Goal: Navigation & Orientation: Find specific page/section

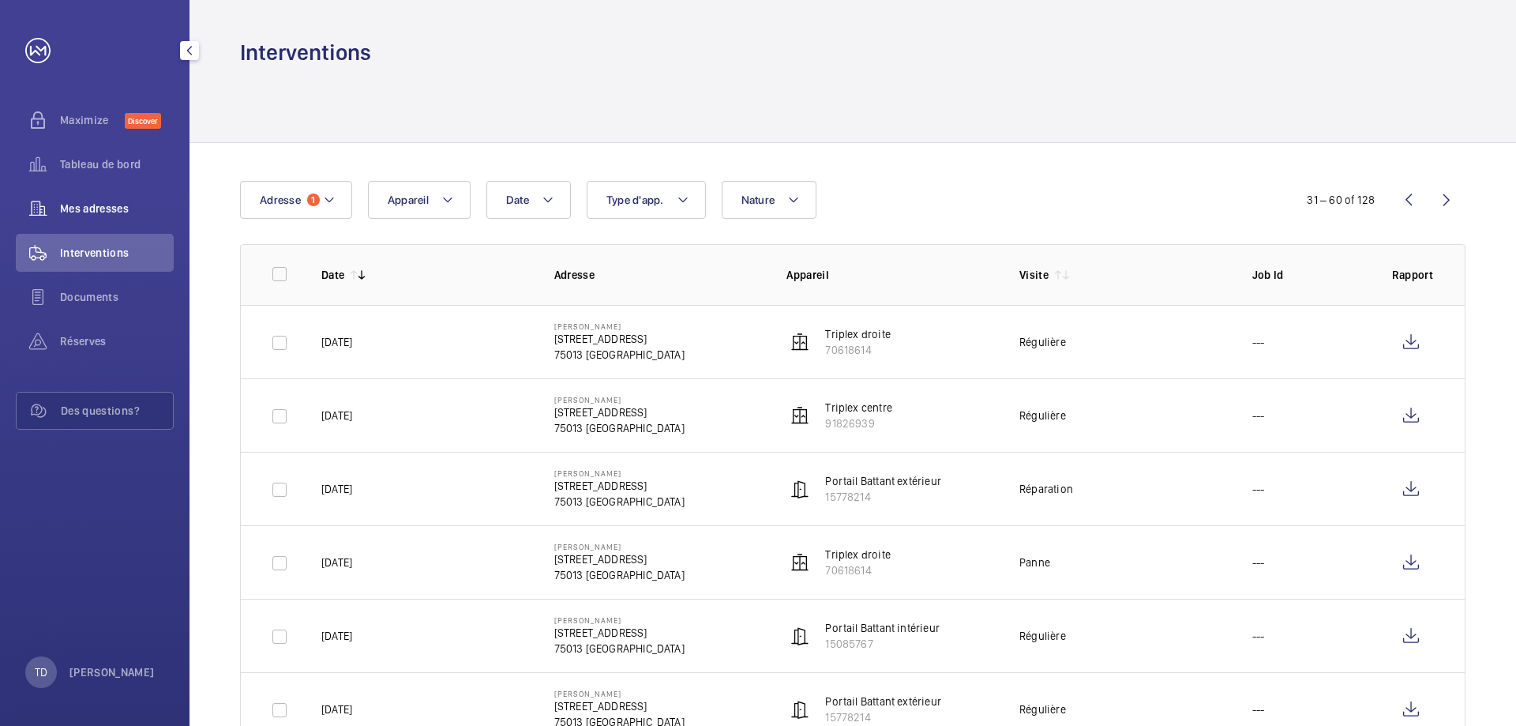
click at [92, 216] on span "Mes adresses" at bounding box center [117, 209] width 114 height 16
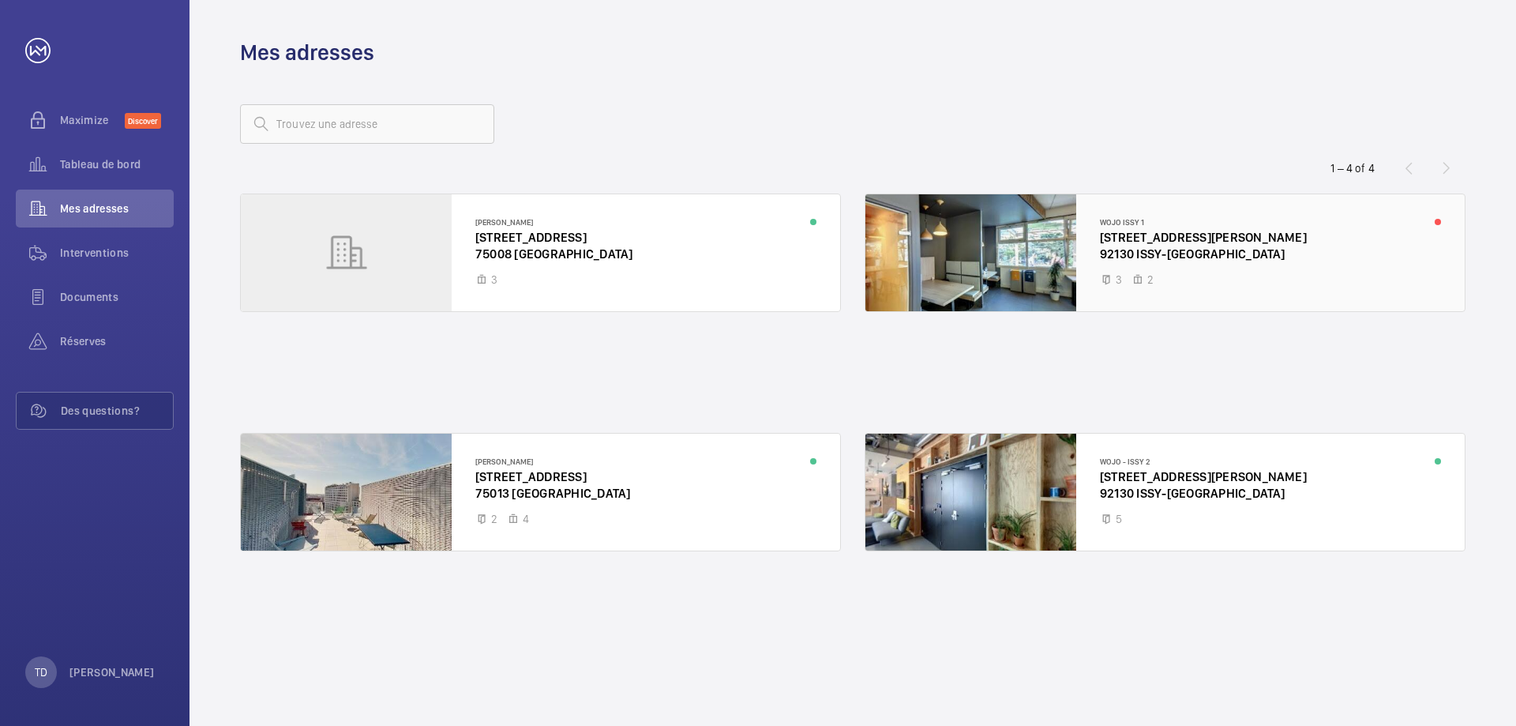
click at [1014, 233] on div at bounding box center [1164, 252] width 599 height 117
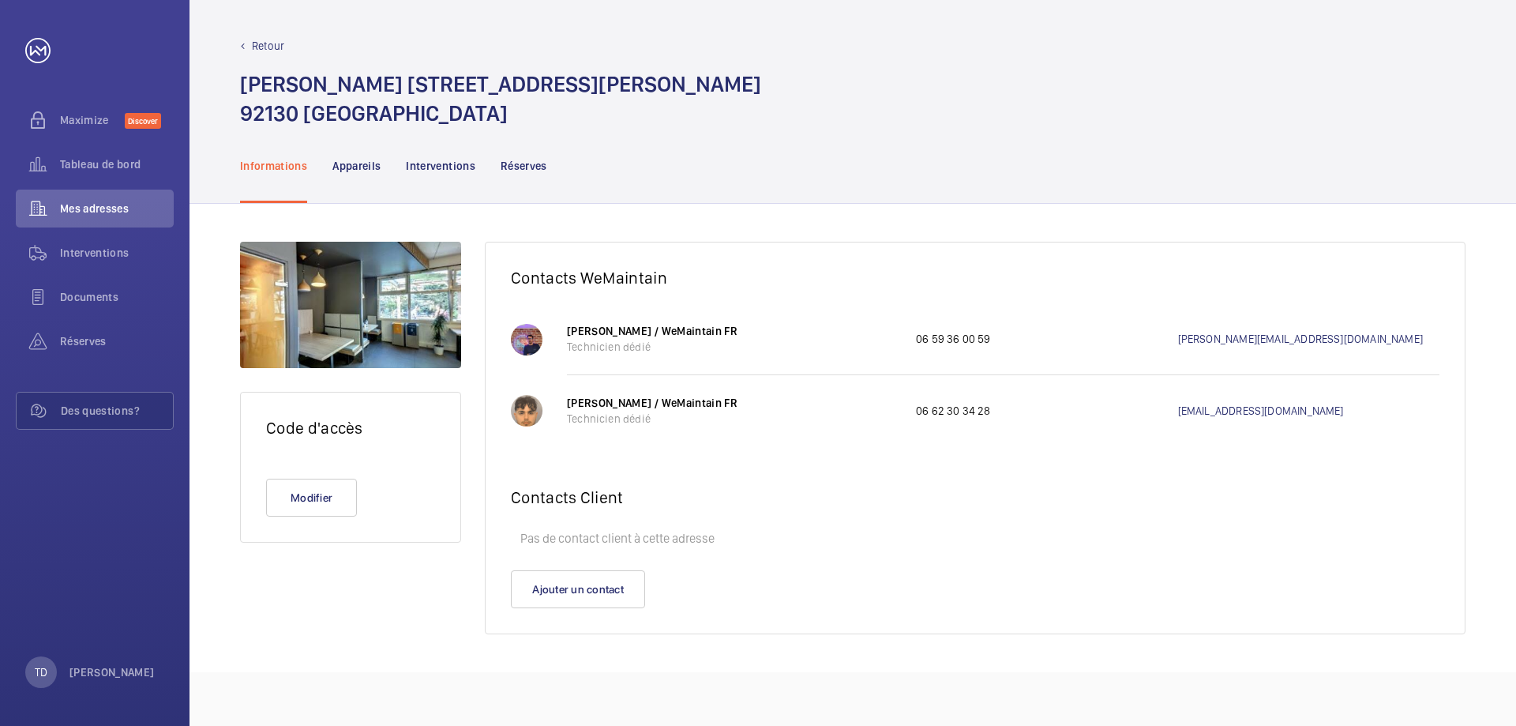
click at [248, 39] on div "Retour" at bounding box center [852, 46] width 1225 height 16
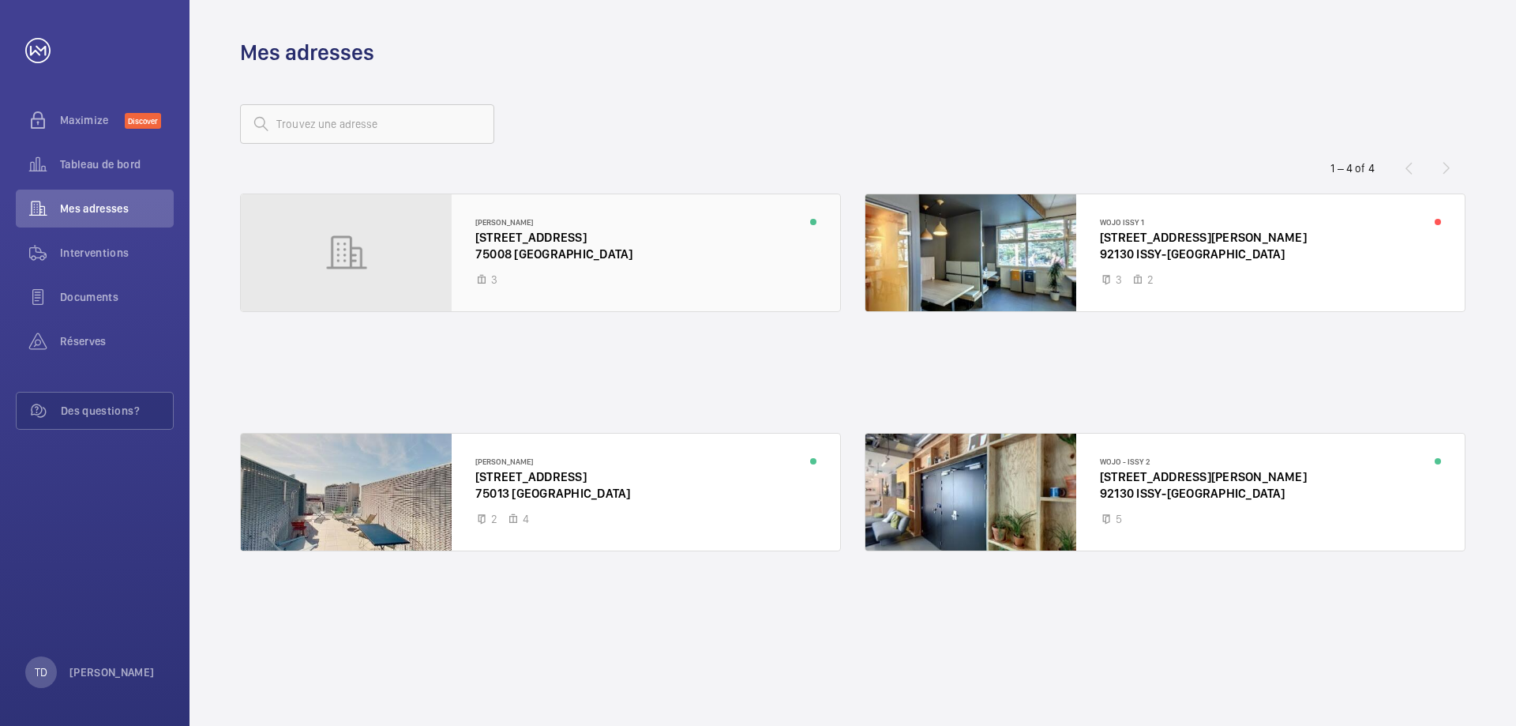
click at [640, 224] on div at bounding box center [540, 252] width 599 height 117
click at [612, 493] on div at bounding box center [540, 491] width 599 height 117
click at [89, 167] on span "Tableau de bord" at bounding box center [117, 164] width 114 height 16
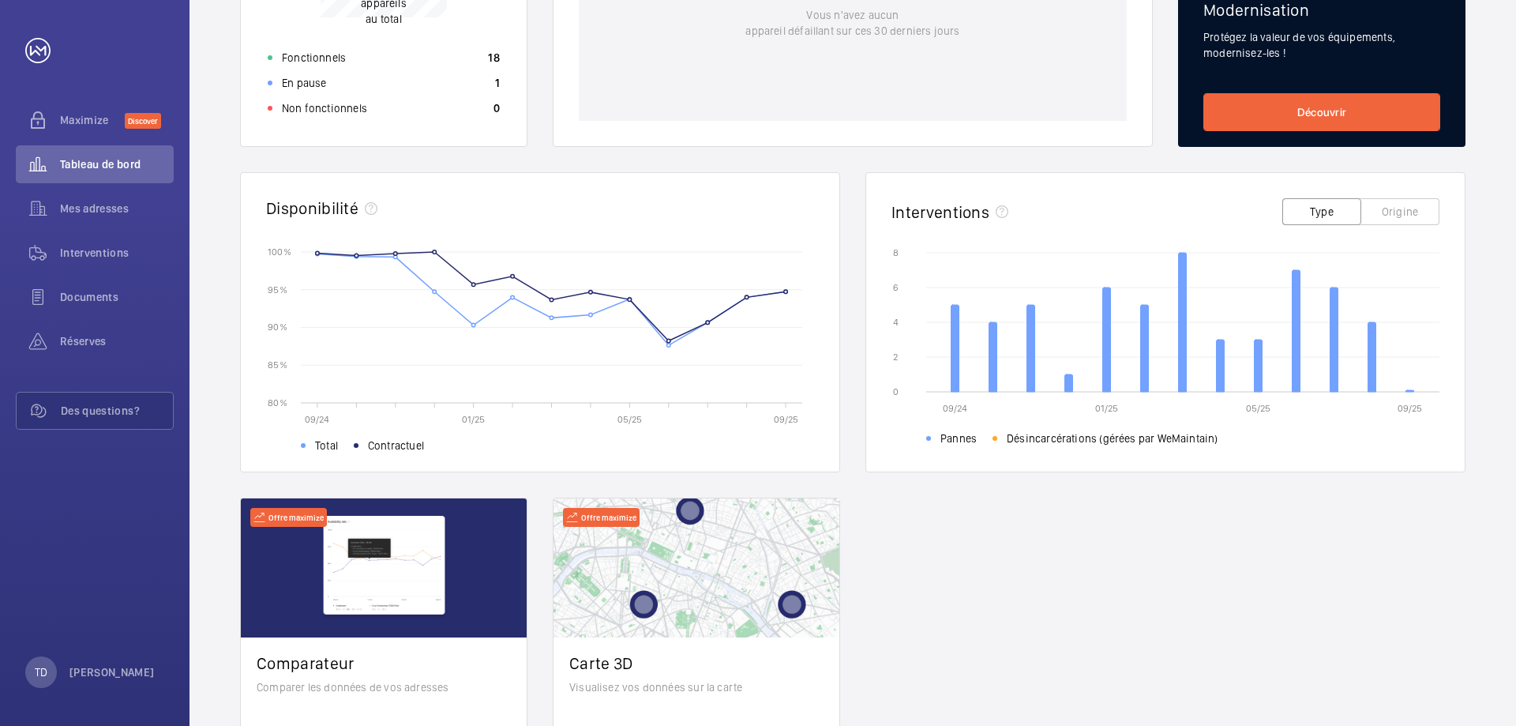
scroll to position [431, 0]
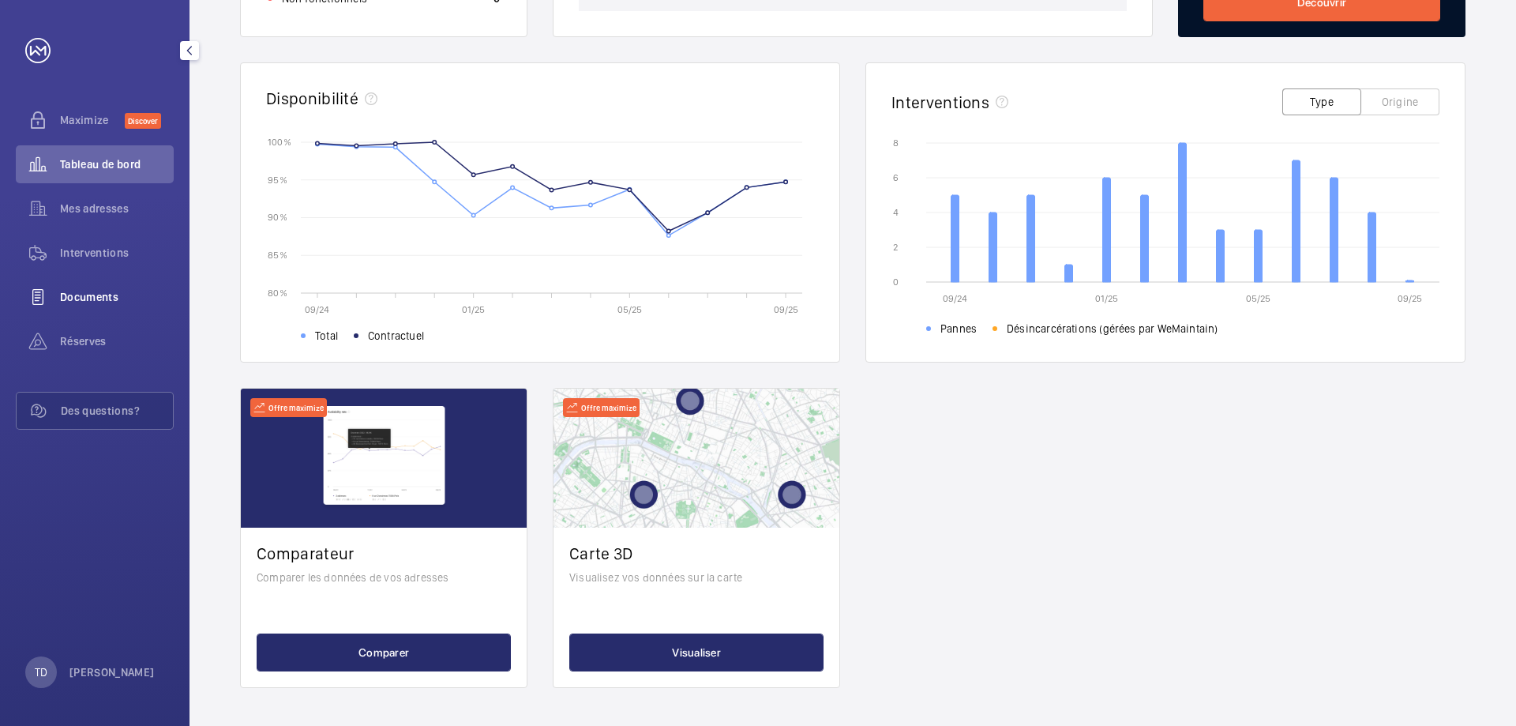
click at [90, 299] on span "Documents" at bounding box center [117, 297] width 114 height 16
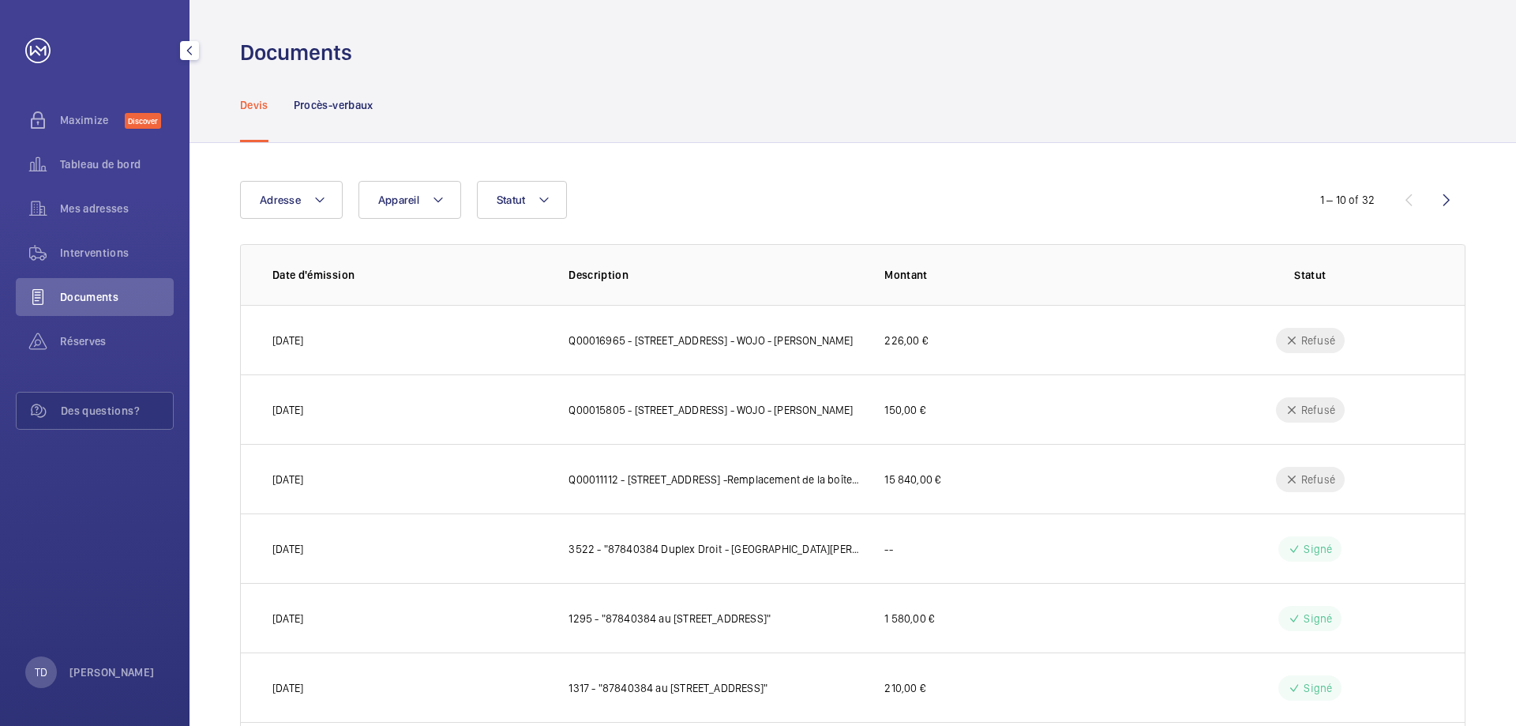
click at [198, 45] on mat-icon "button" at bounding box center [189, 50] width 19 height 13
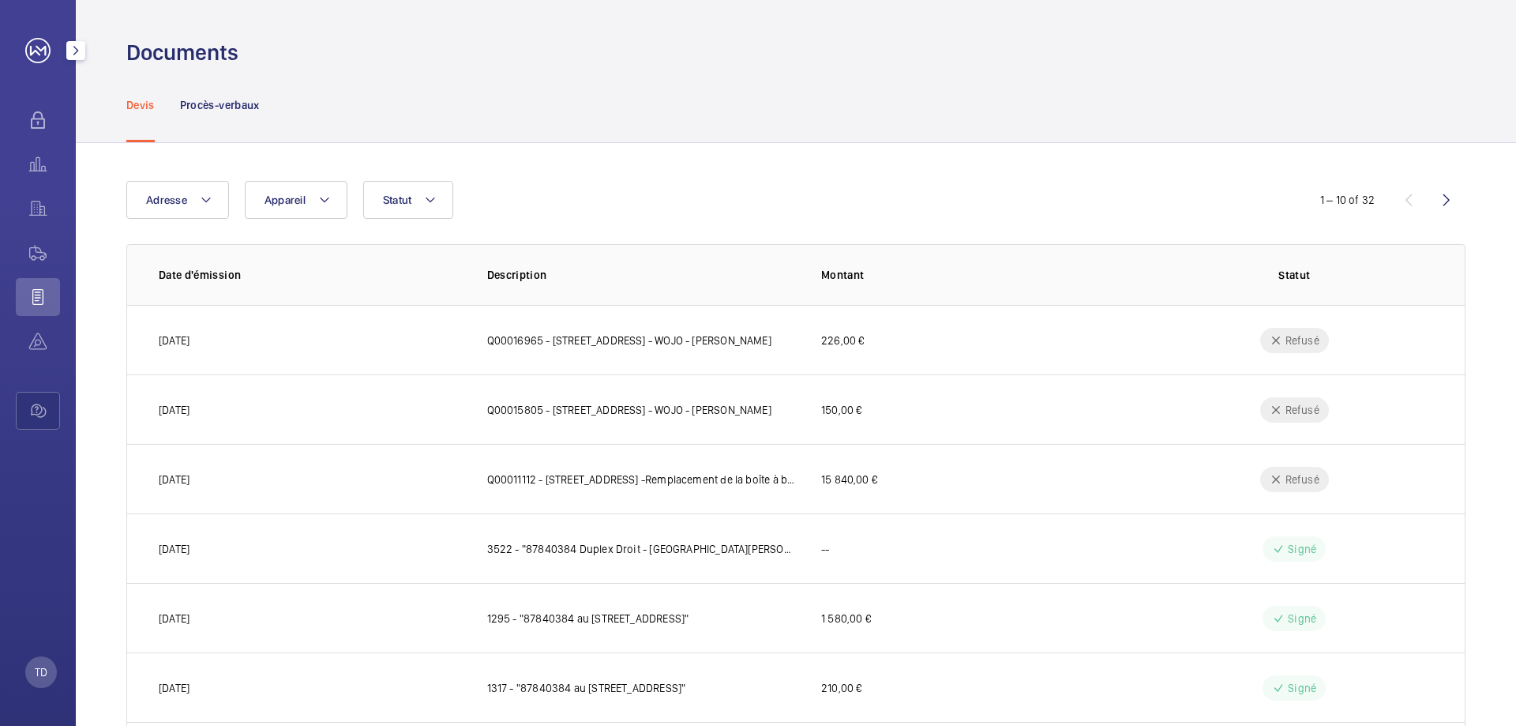
click at [73, 50] on mat-icon "button" at bounding box center [75, 50] width 19 height 13
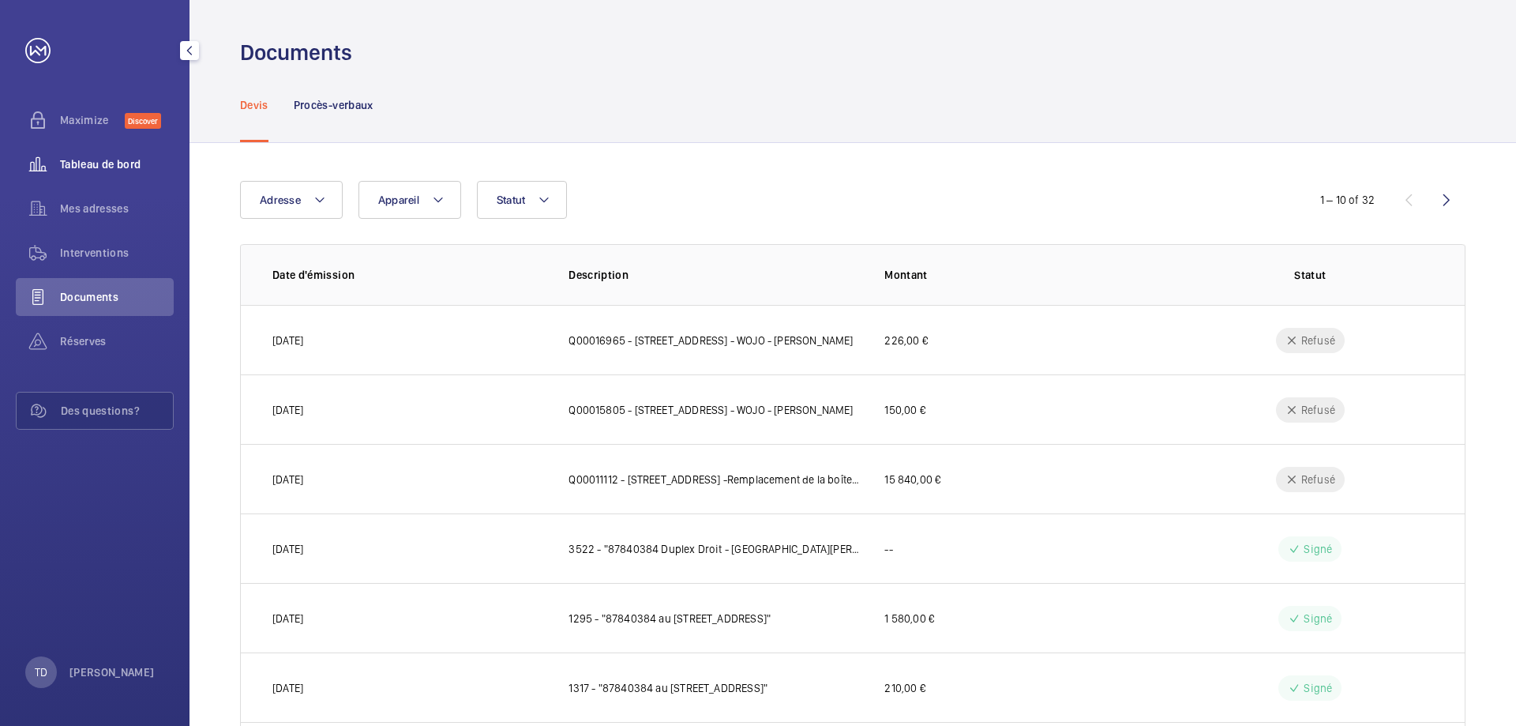
click at [68, 163] on span "Tableau de bord" at bounding box center [117, 164] width 114 height 16
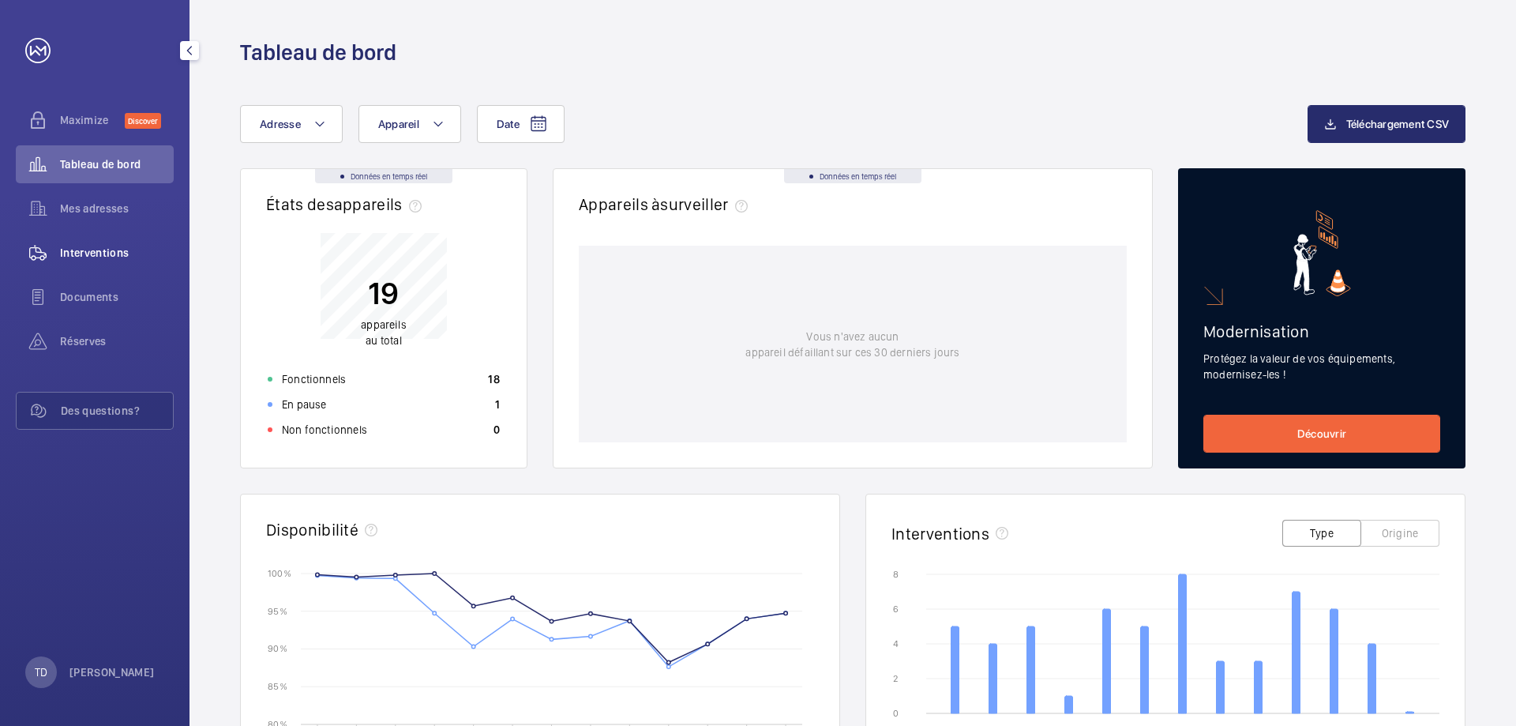
click at [114, 259] on span "Interventions" at bounding box center [117, 253] width 114 height 16
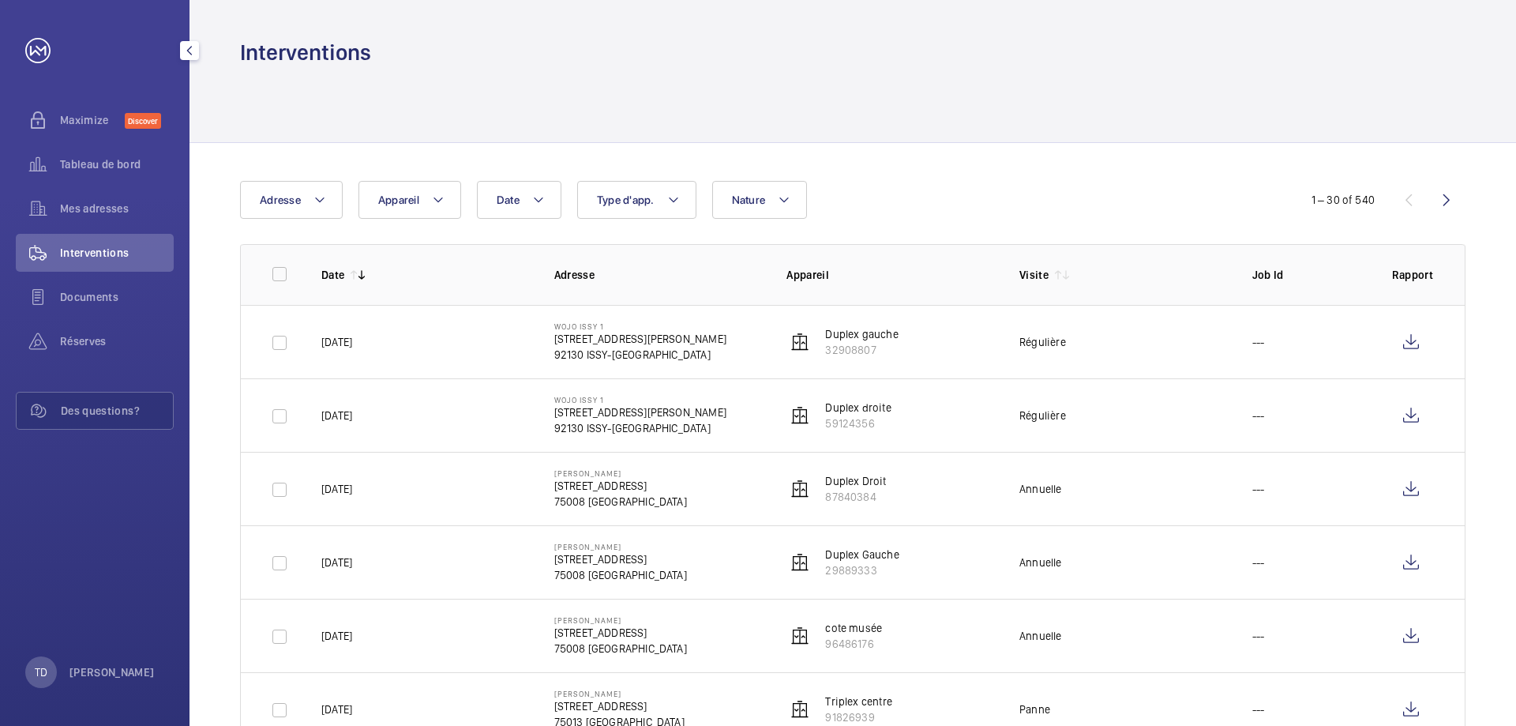
click at [196, 47] on mat-icon "button" at bounding box center [189, 50] width 19 height 13
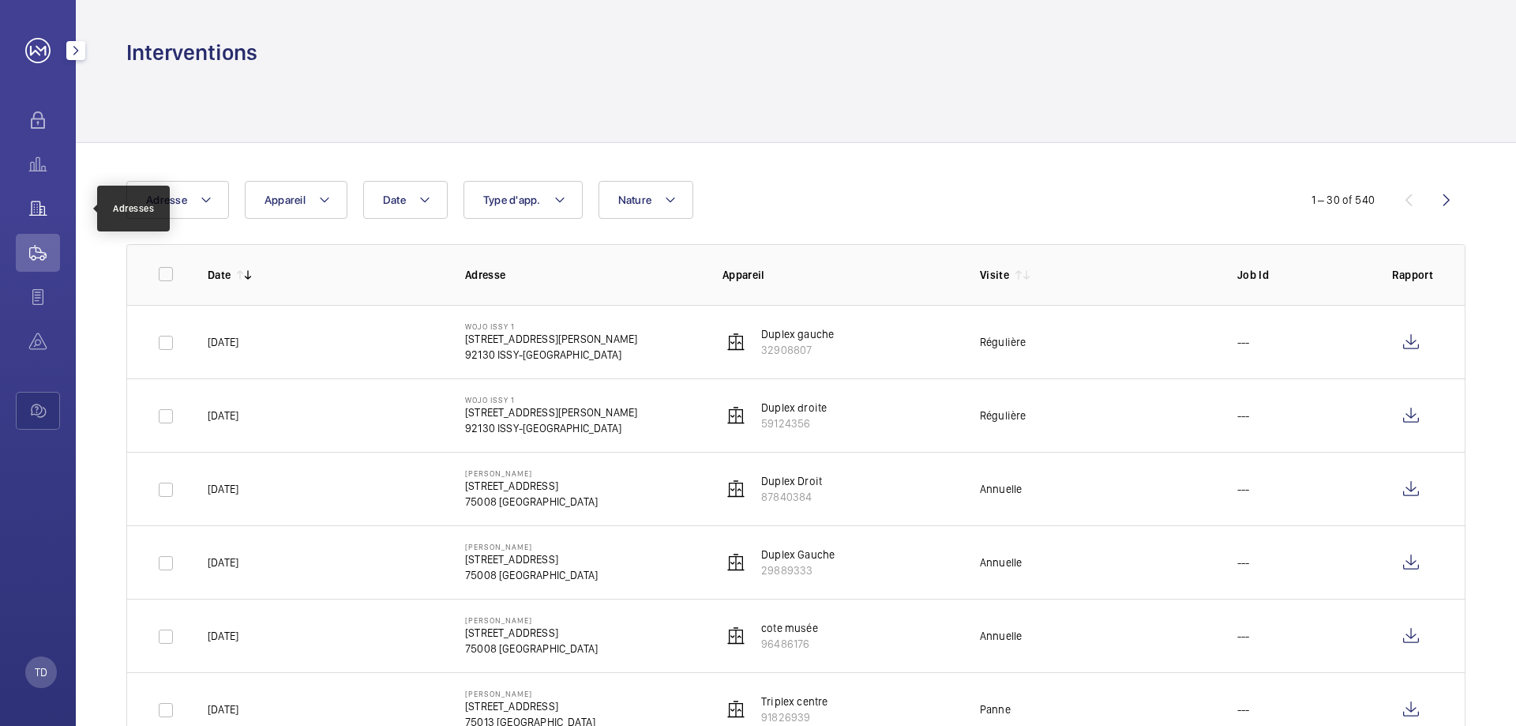
click at [37, 216] on wm-front-icon-button at bounding box center [38, 208] width 44 height 38
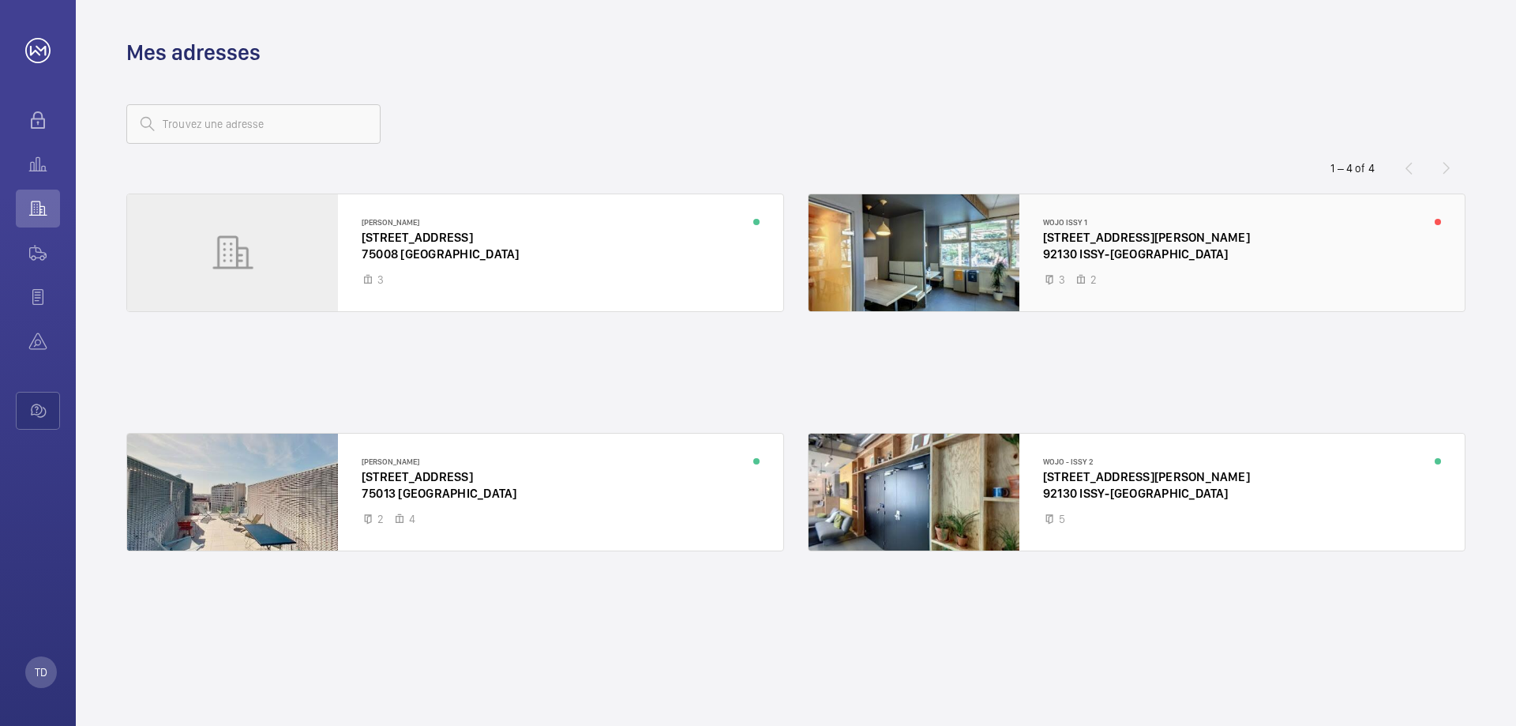
click at [911, 261] on div at bounding box center [1137, 252] width 656 height 117
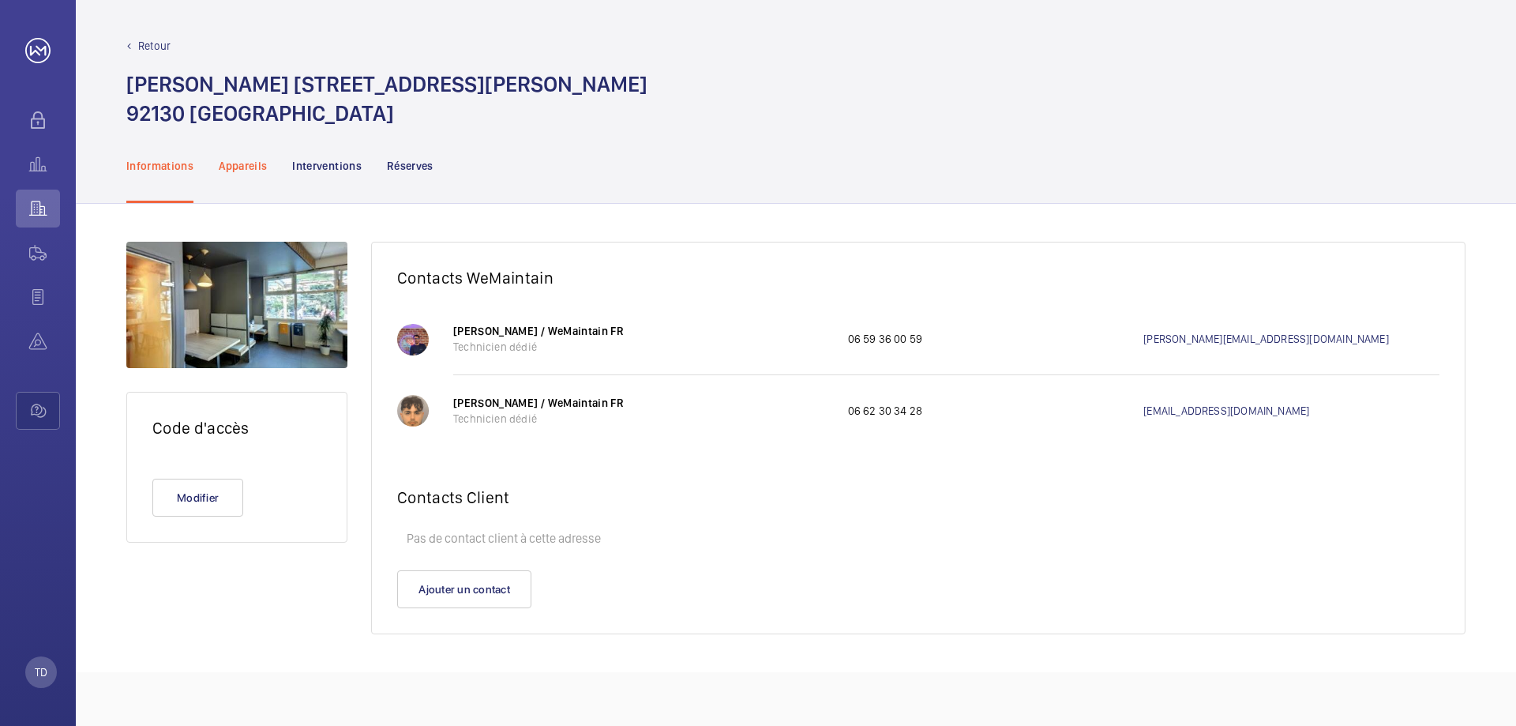
click at [237, 158] on p "Appareils" at bounding box center [243, 166] width 48 height 16
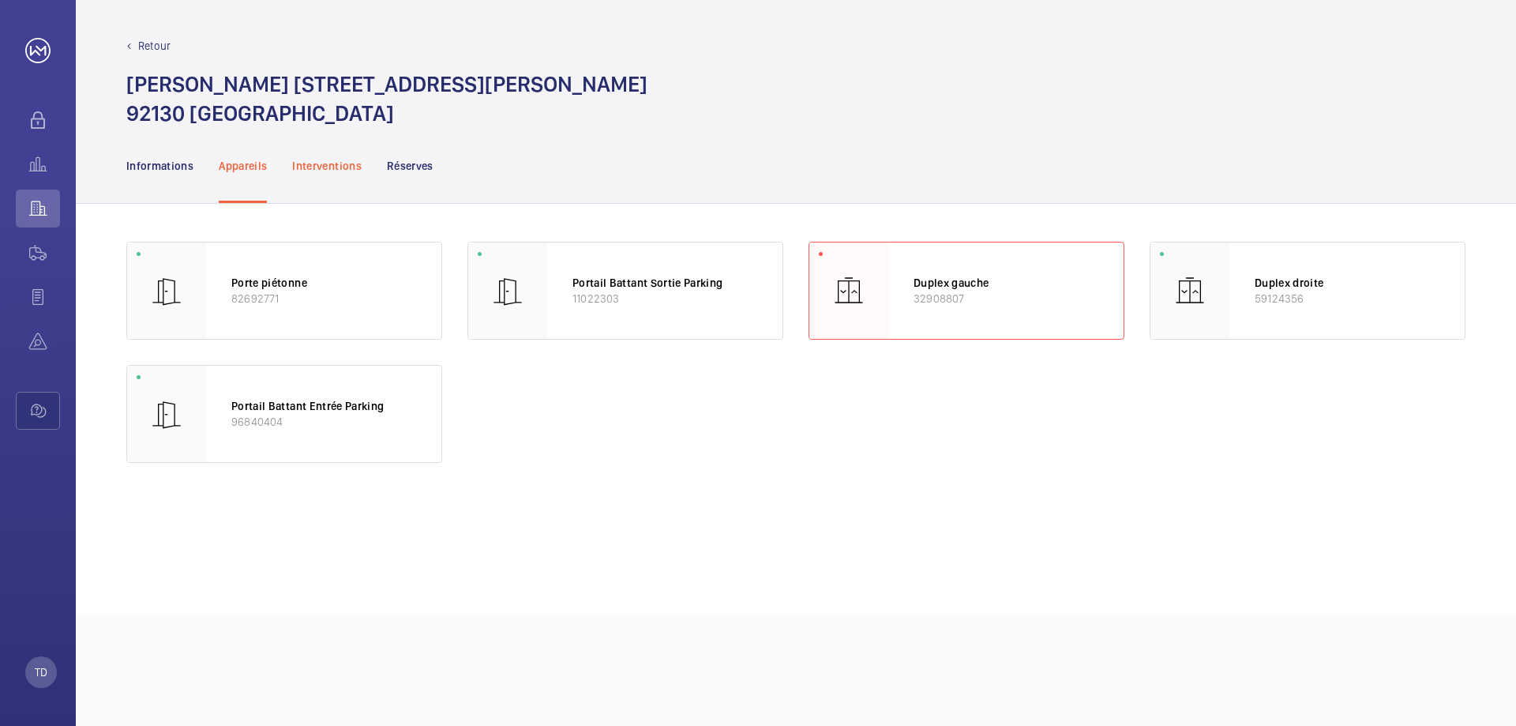
click at [328, 164] on p "Interventions" at bounding box center [326, 166] width 69 height 16
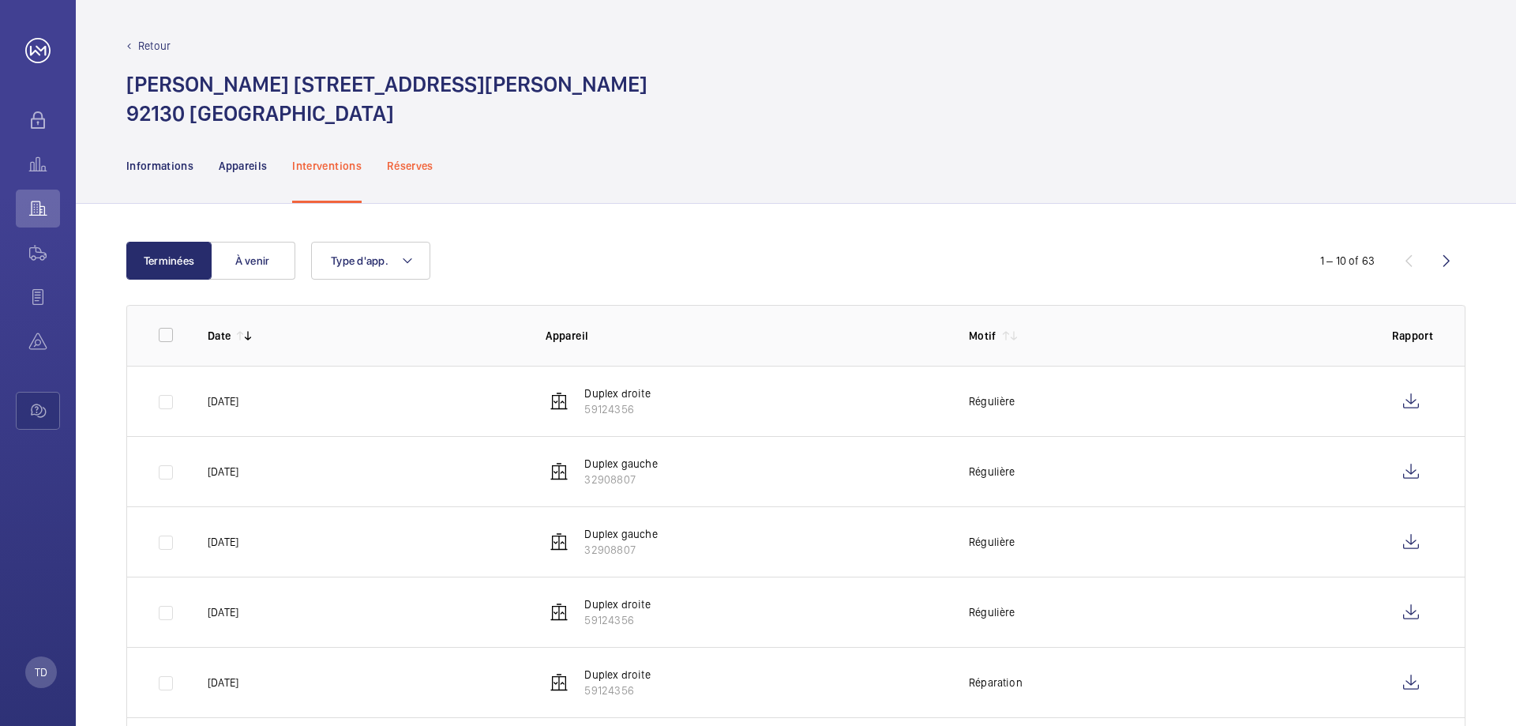
click at [418, 164] on p "Réserves" at bounding box center [410, 166] width 47 height 16
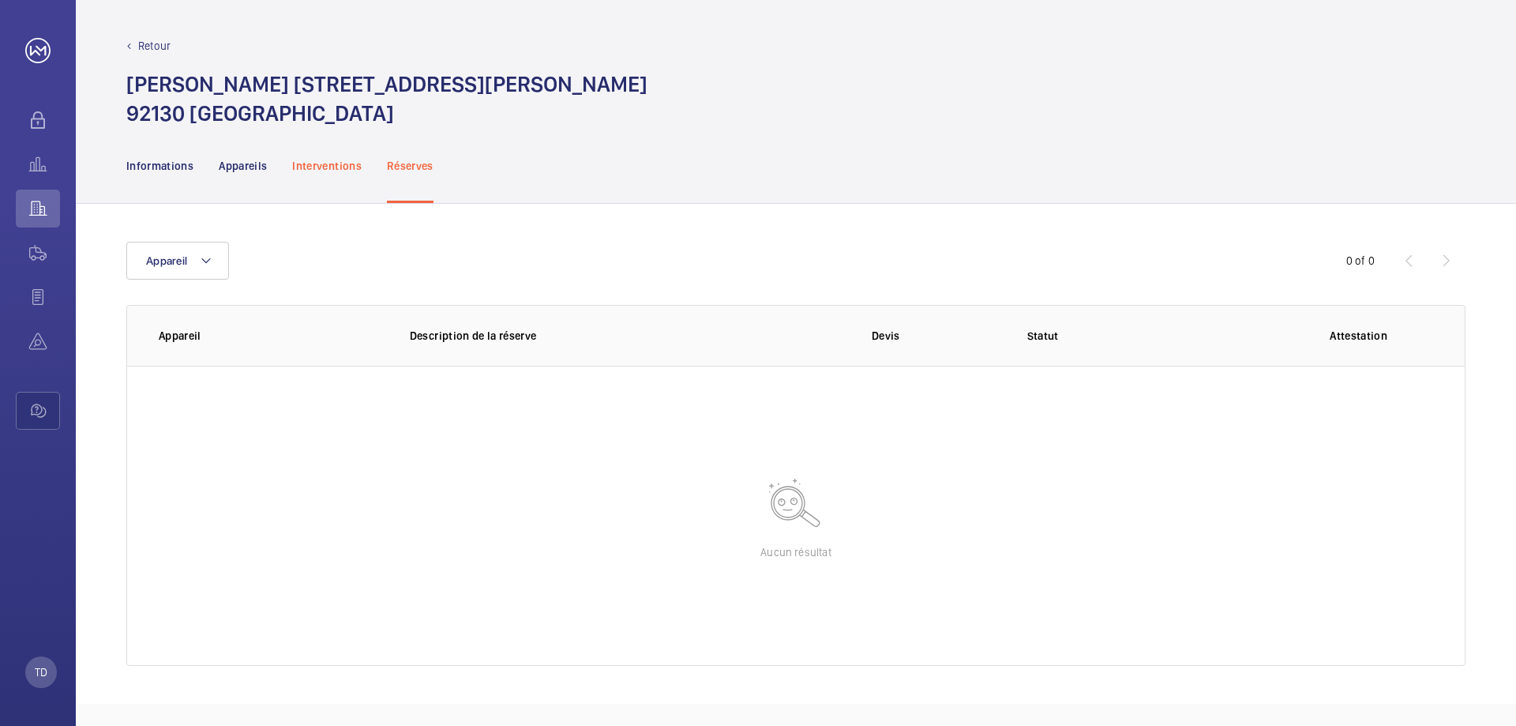
click at [295, 168] on p "Interventions" at bounding box center [326, 166] width 69 height 16
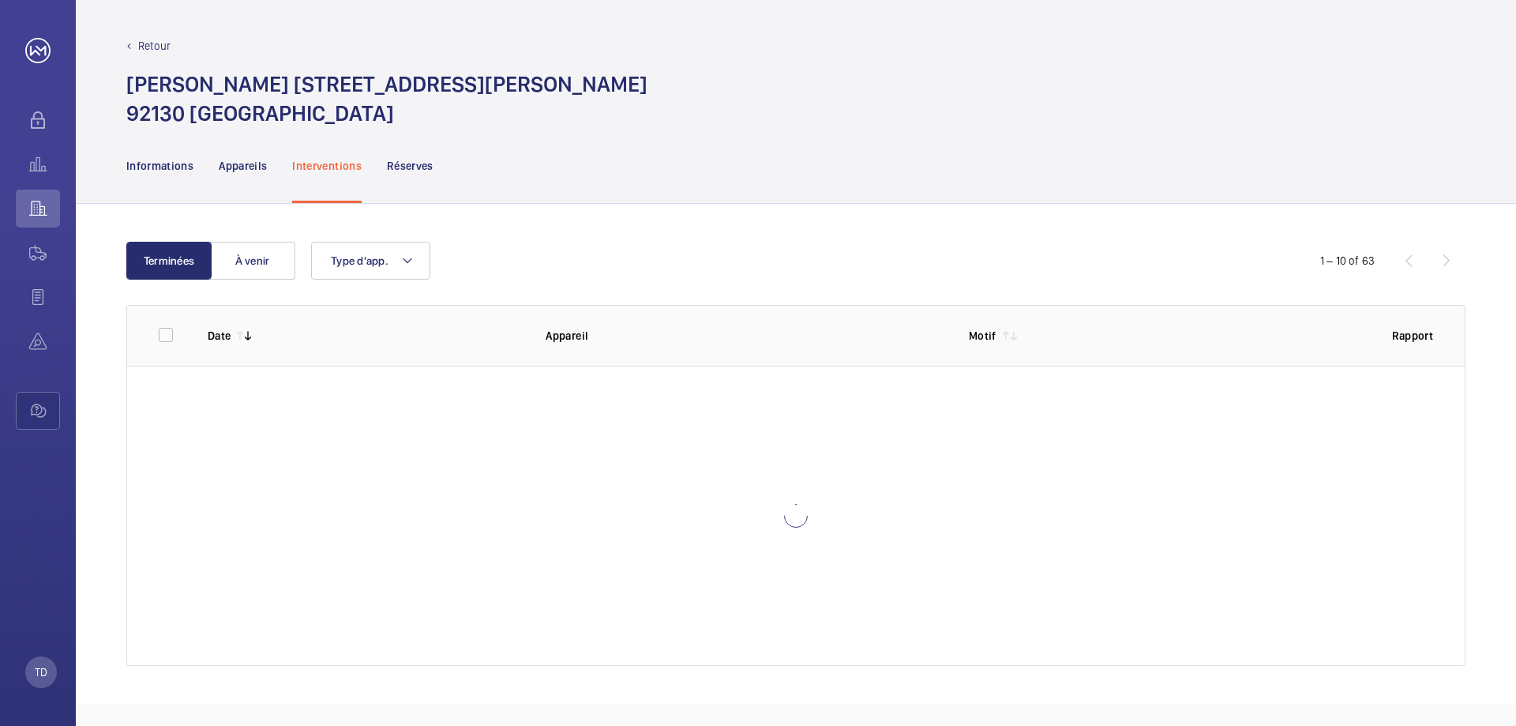
click at [205, 164] on nav "Informations Appareils Interventions Réserves" at bounding box center [279, 165] width 307 height 75
click at [247, 163] on p "Appareils" at bounding box center [243, 166] width 48 height 16
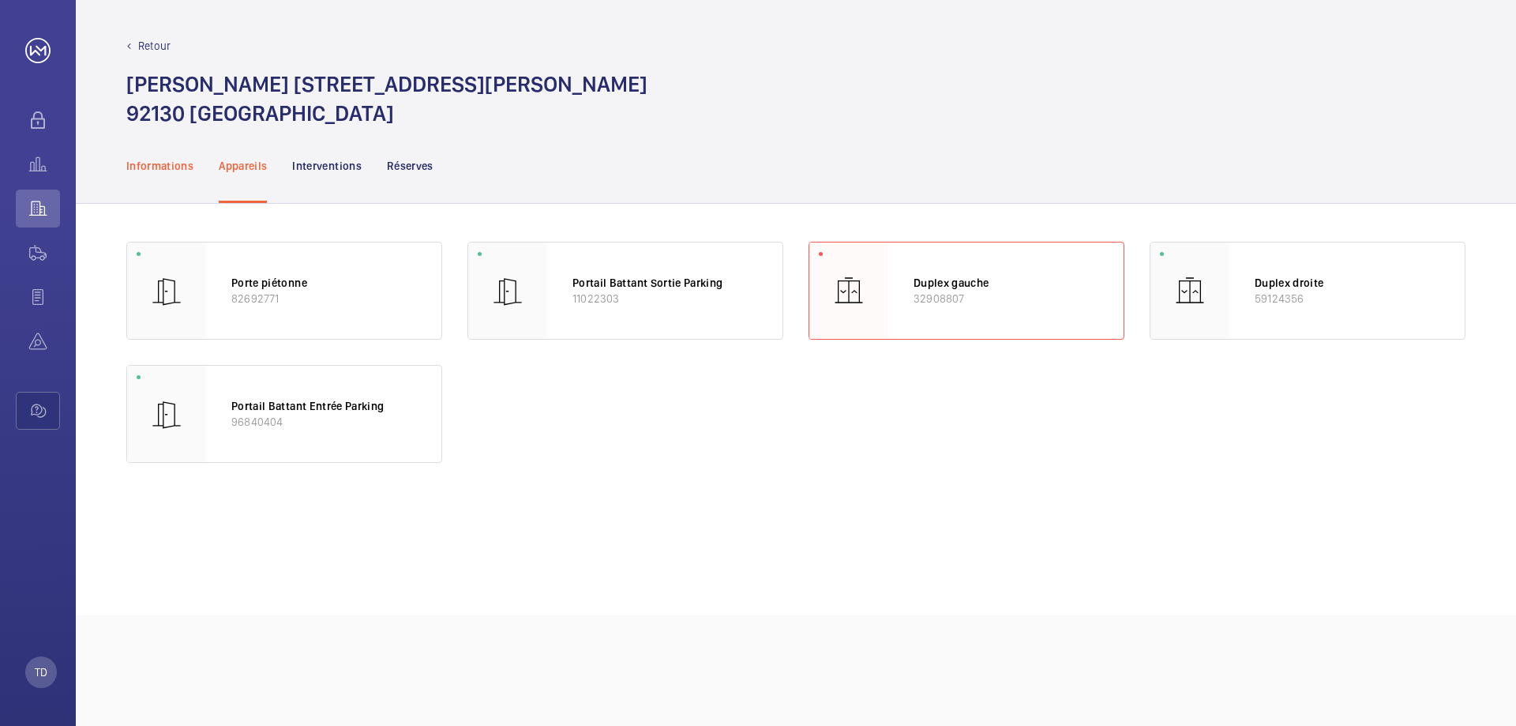
click at [165, 166] on p "Informations" at bounding box center [159, 166] width 67 height 16
